Goal: Navigation & Orientation: Find specific page/section

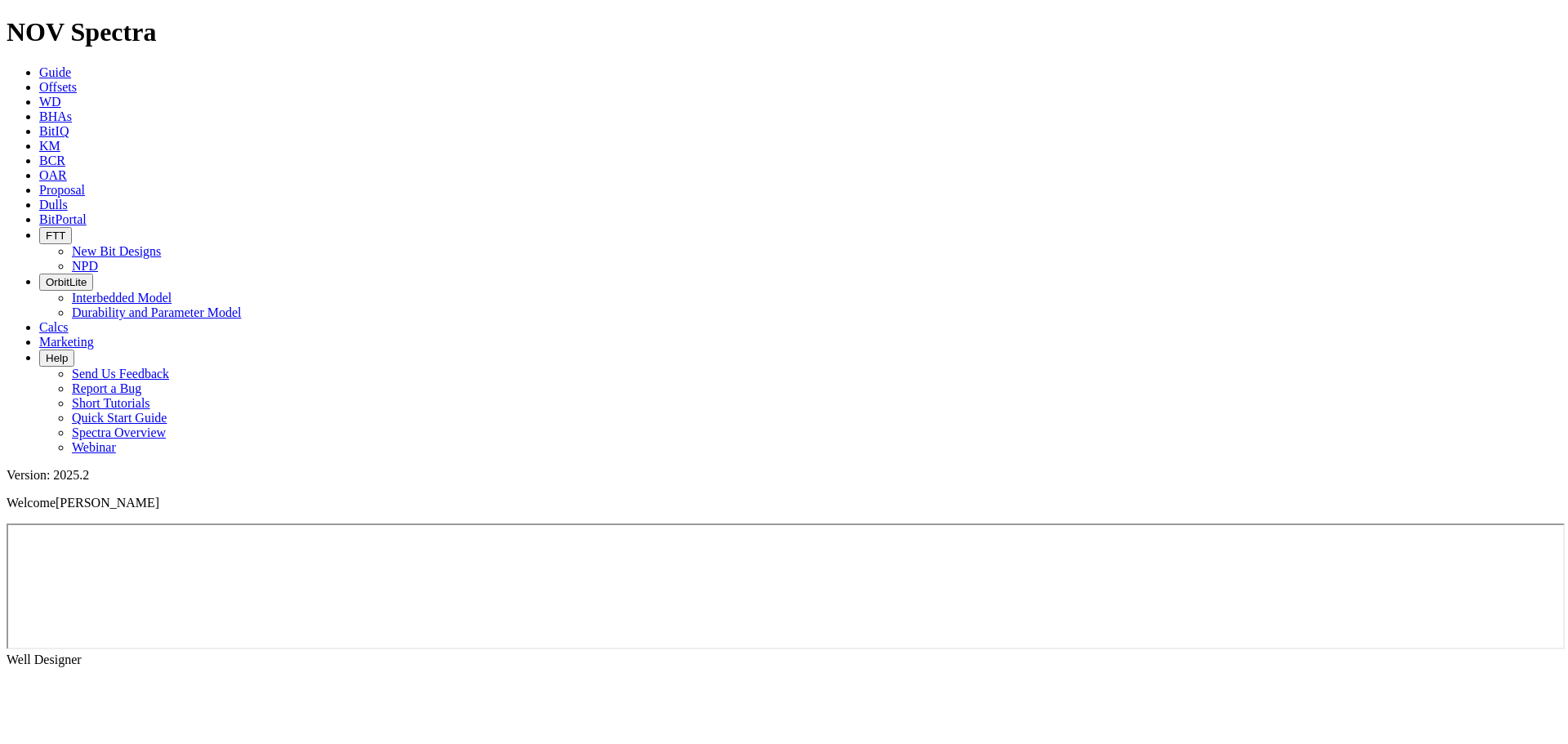
click at [61, 95] on link "WD" at bounding box center [49, 102] width 22 height 14
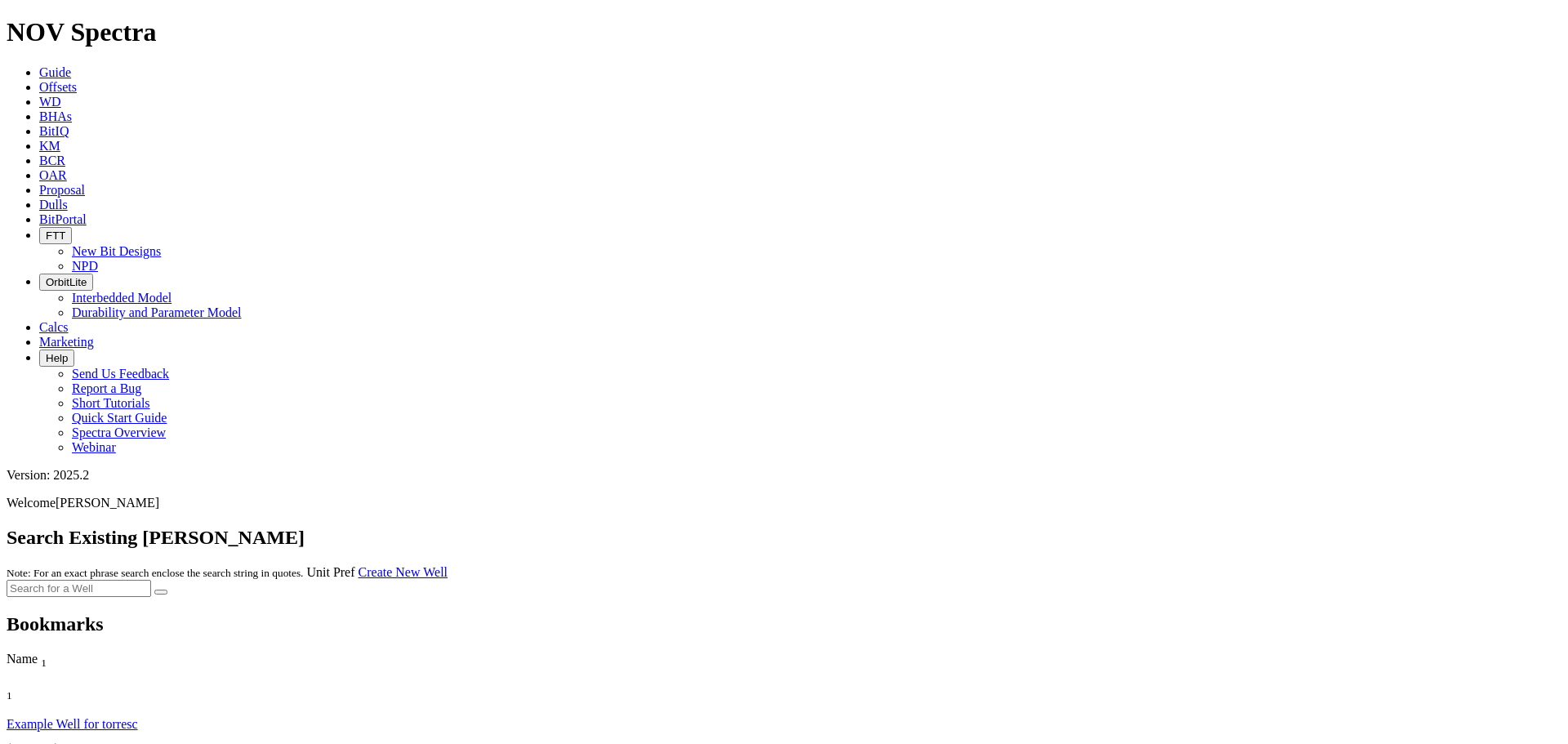
click at [77, 80] on span "Offsets" at bounding box center [57, 87] width 38 height 14
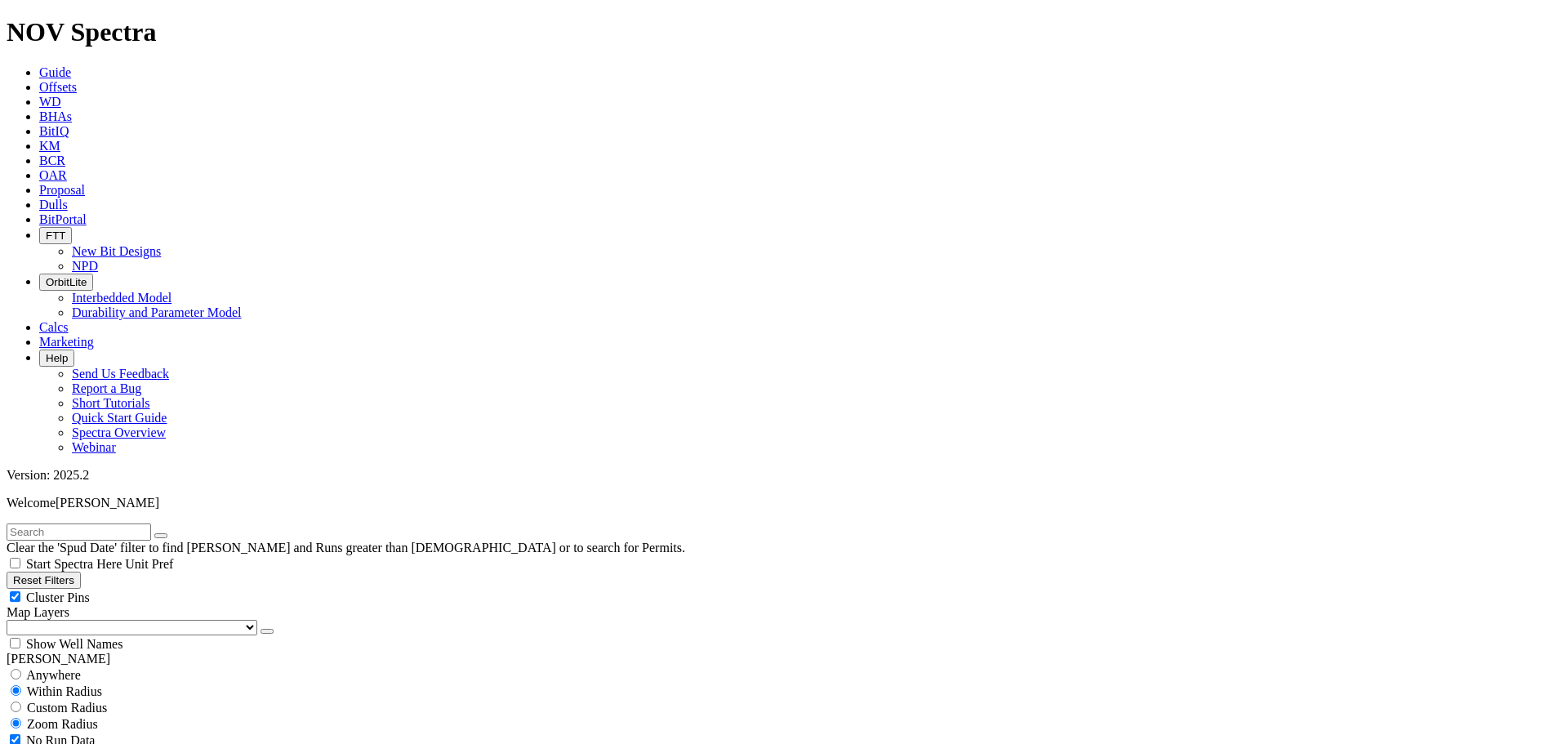
click at [87, 212] on span "BitPortal" at bounding box center [63, 219] width 48 height 14
